Goal: Task Accomplishment & Management: Manage account settings

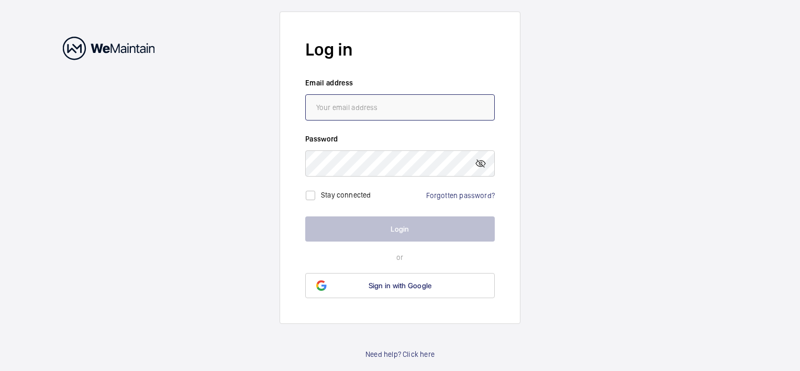
drag, startPoint x: 0, startPoint y: 0, endPoint x: 402, endPoint y: 109, distance: 416.1
click at [402, 109] on input "email" at bounding box center [400, 107] width 190 height 26
type input "[PERSON_NAME][EMAIL_ADDRESS][DOMAIN_NAME]"
click at [453, 194] on link "Forgotten password?" at bounding box center [460, 195] width 69 height 8
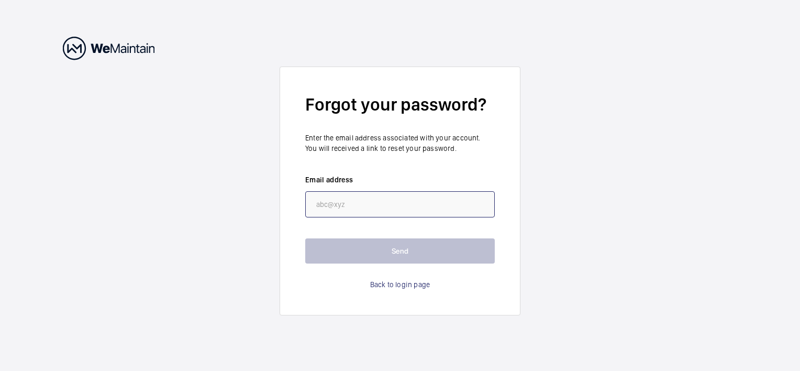
click at [420, 200] on input "email" at bounding box center [400, 204] width 190 height 26
type input "[PERSON_NAME][EMAIL_ADDRESS][DOMAIN_NAME]"
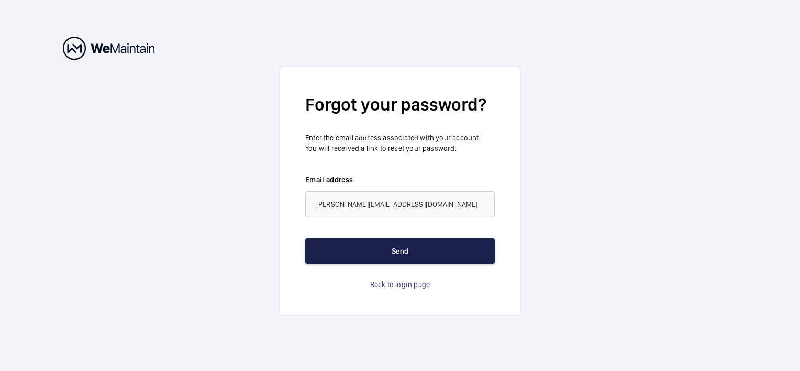
click at [403, 245] on button "Send" at bounding box center [400, 250] width 190 height 25
